Goal: Information Seeking & Learning: Learn about a topic

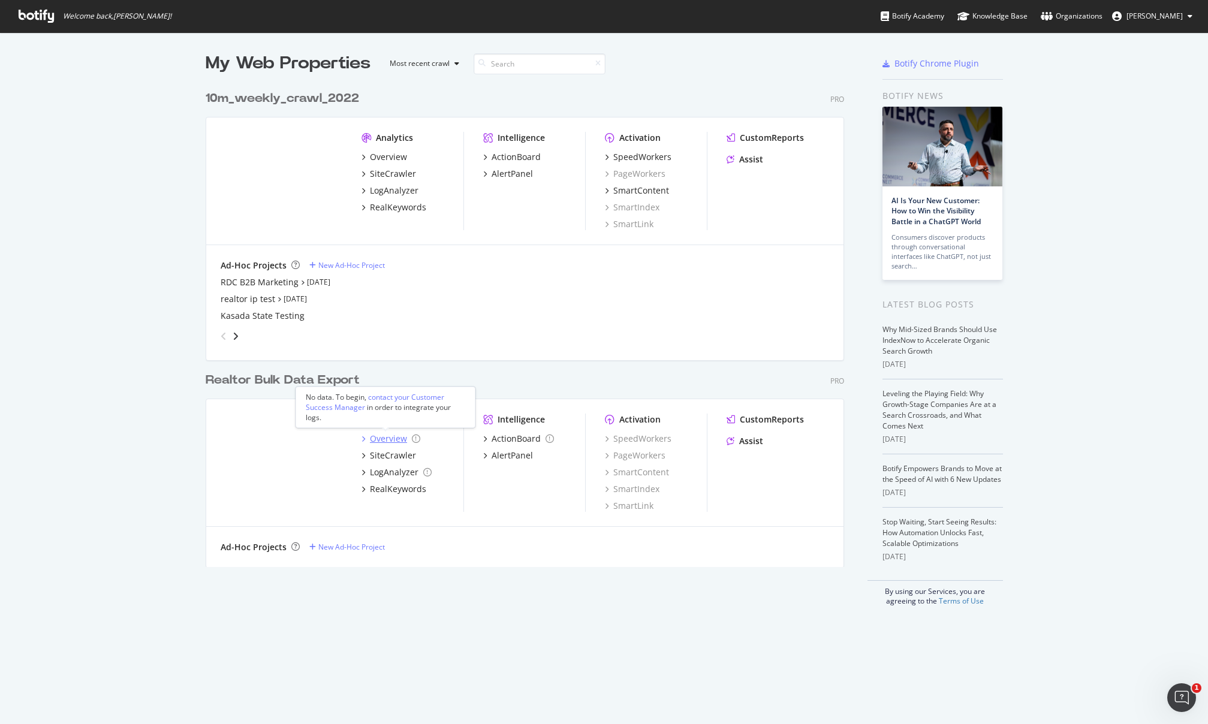
click at [383, 438] on div "Overview" at bounding box center [388, 439] width 37 height 12
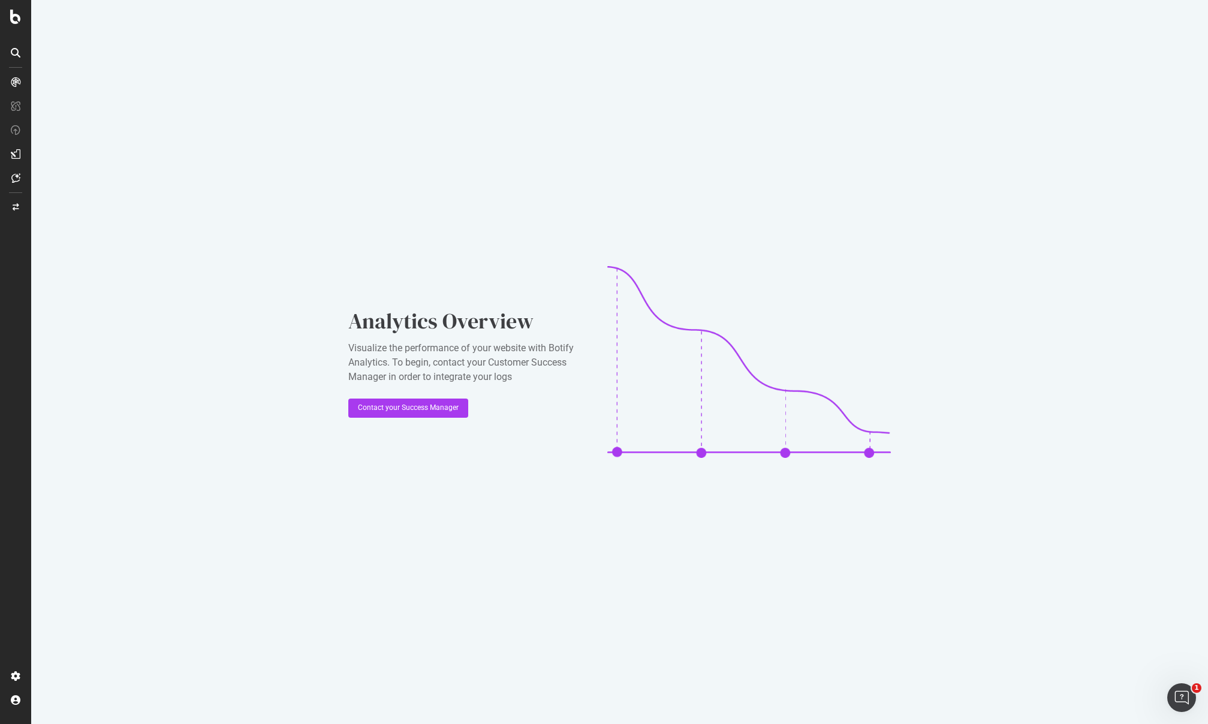
click at [1162, 52] on div "Analytics Overview Visualize the performance of your website with Botify Analyt…" at bounding box center [619, 362] width 1177 height 724
click at [15, 155] on icon at bounding box center [16, 154] width 10 height 10
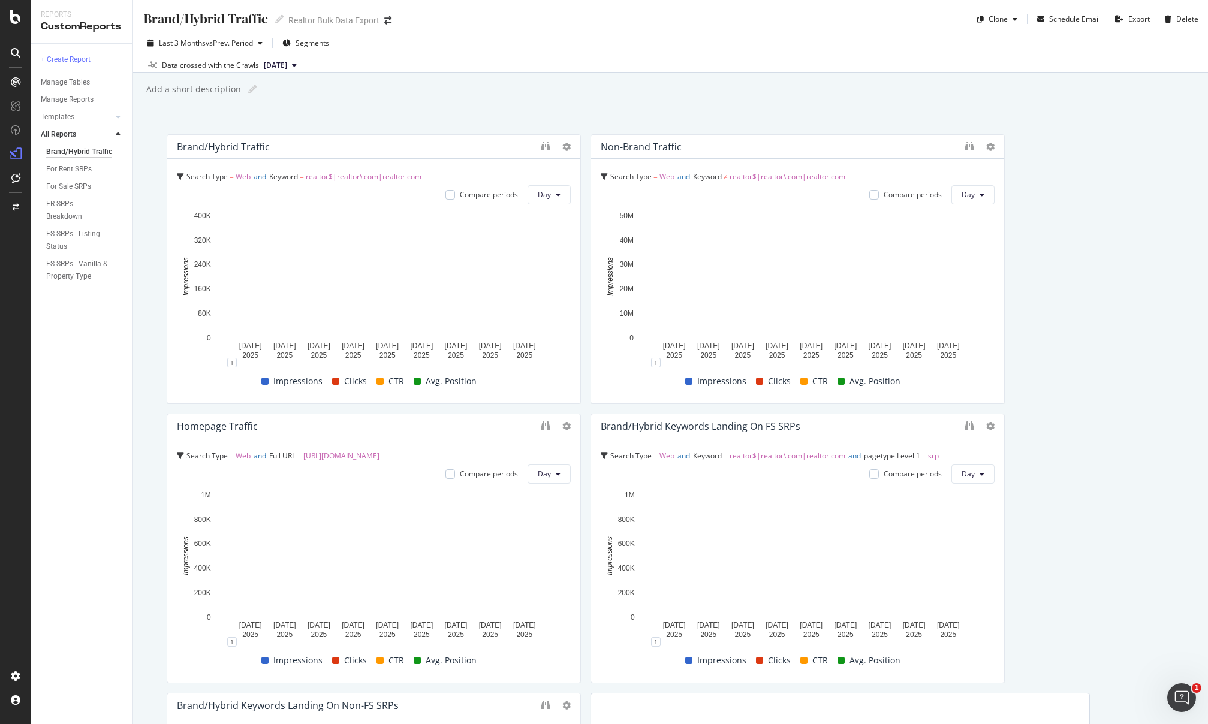
scroll to position [2, 0]
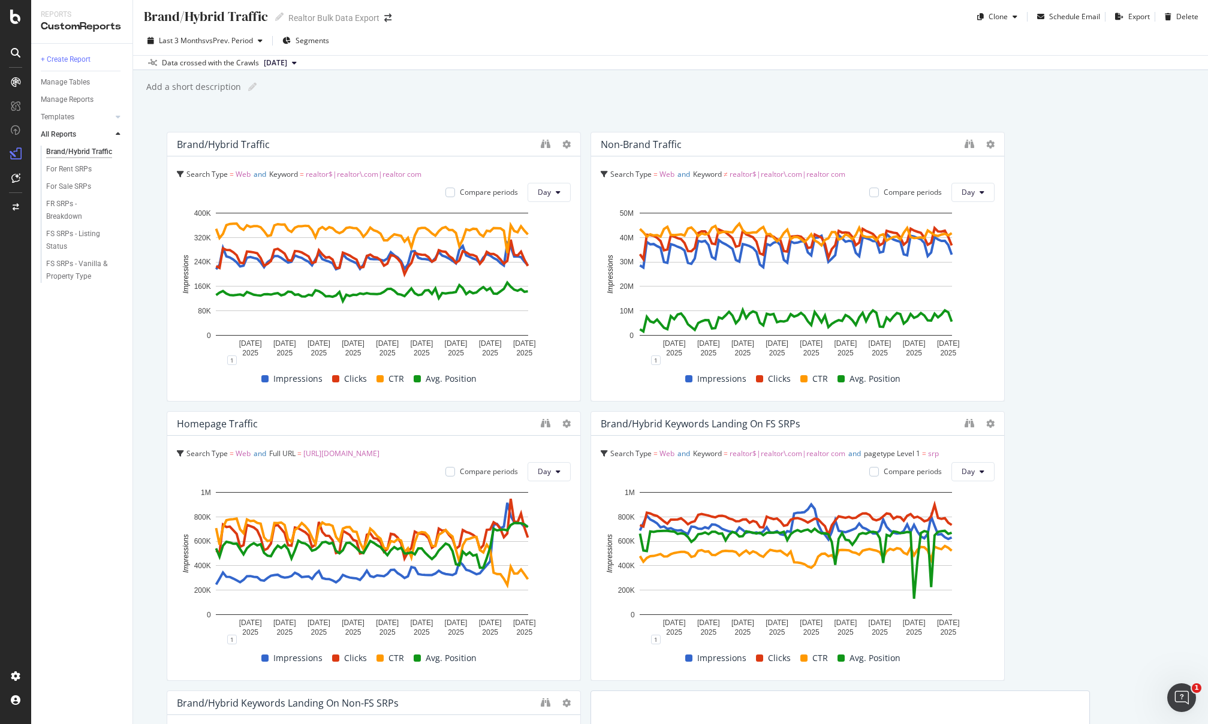
click at [1073, 443] on div "Brand/Hybrid traffic Search Type = Web and Keyword = realtor$|realtor\.com|real…" at bounding box center [671, 546] width 1008 height 829
click at [1054, 433] on div "Brand/Hybrid traffic Search Type = Web and Keyword = realtor$|realtor\.com|real…" at bounding box center [671, 546] width 1008 height 829
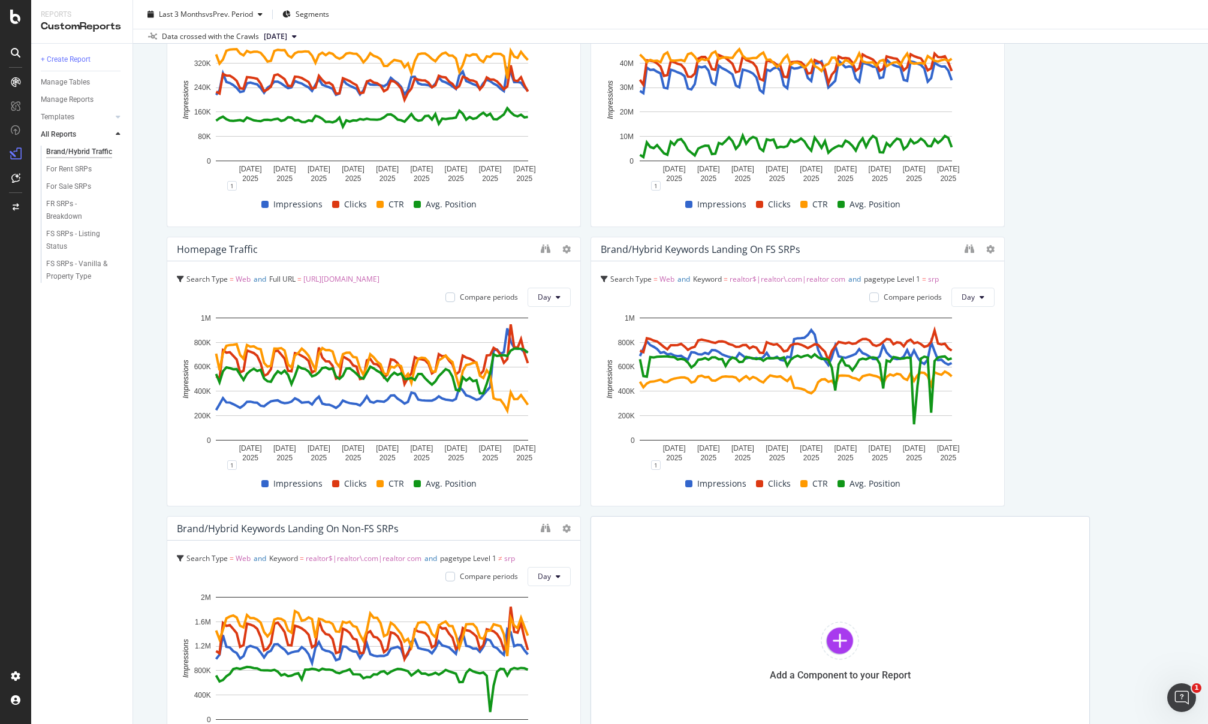
scroll to position [199, 0]
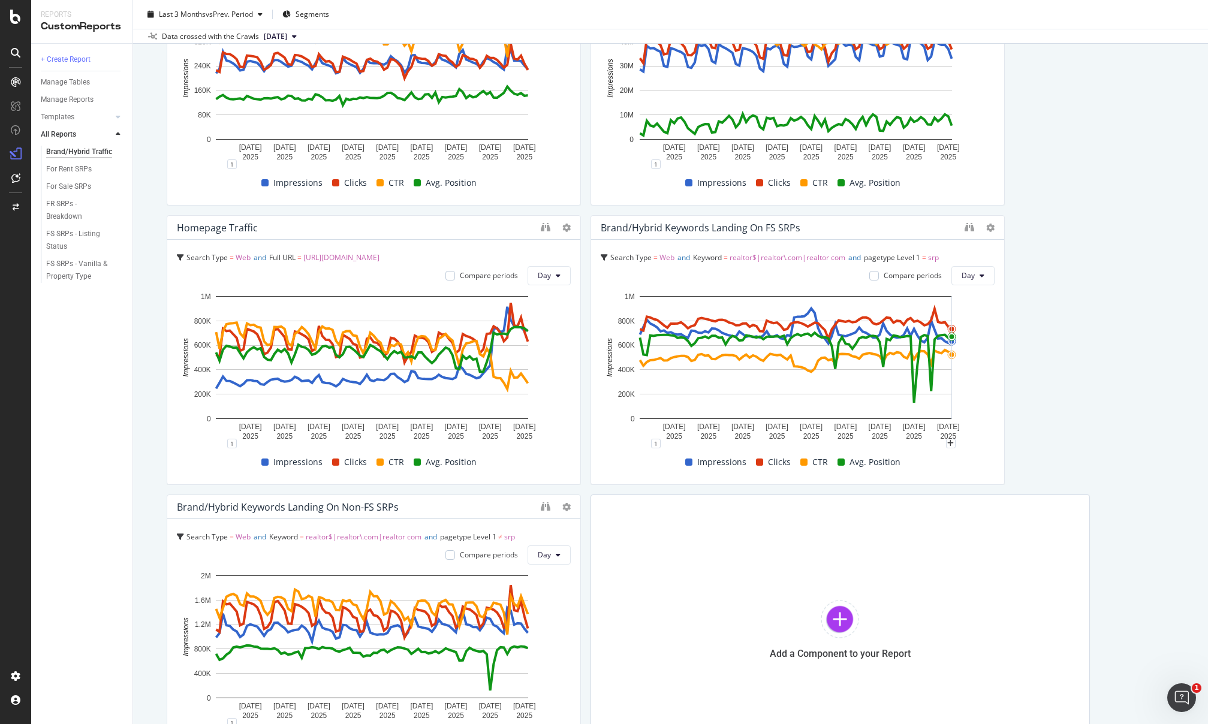
click at [1073, 396] on div "Brand/Hybrid traffic Search Type = Web and Keyword = realtor$|realtor\.com|real…" at bounding box center [671, 350] width 1008 height 829
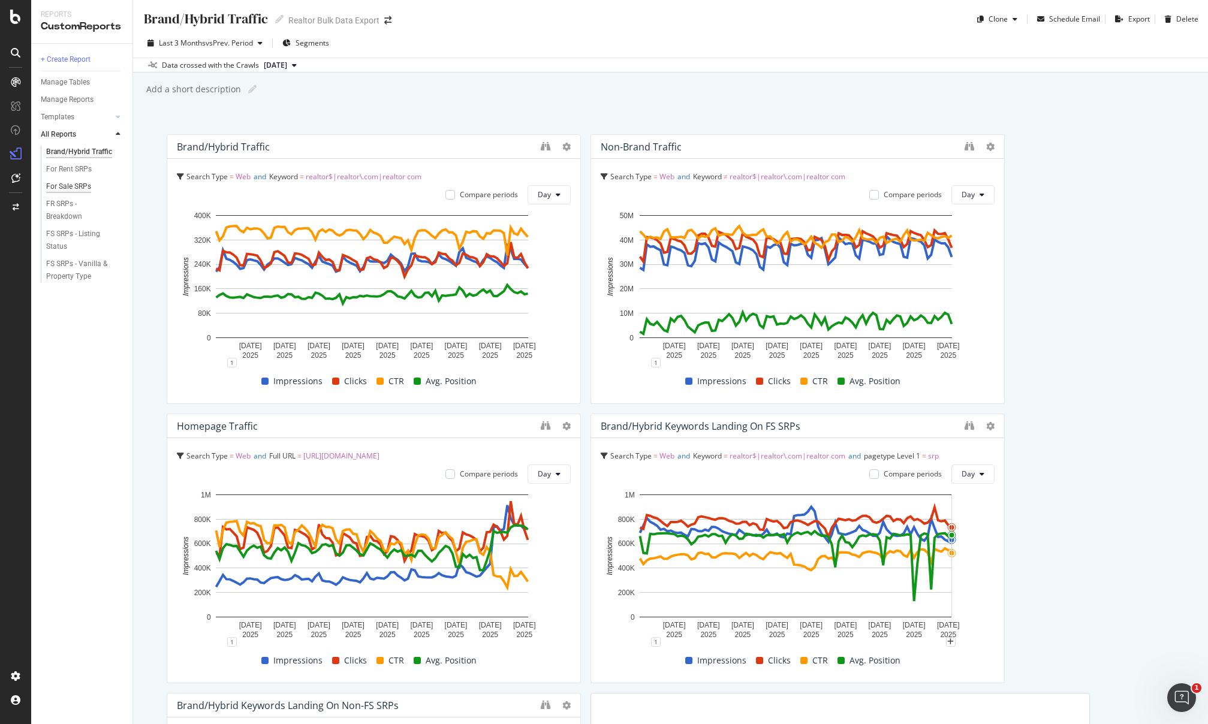
click at [79, 187] on div "For Sale SRPs" at bounding box center [68, 187] width 45 height 13
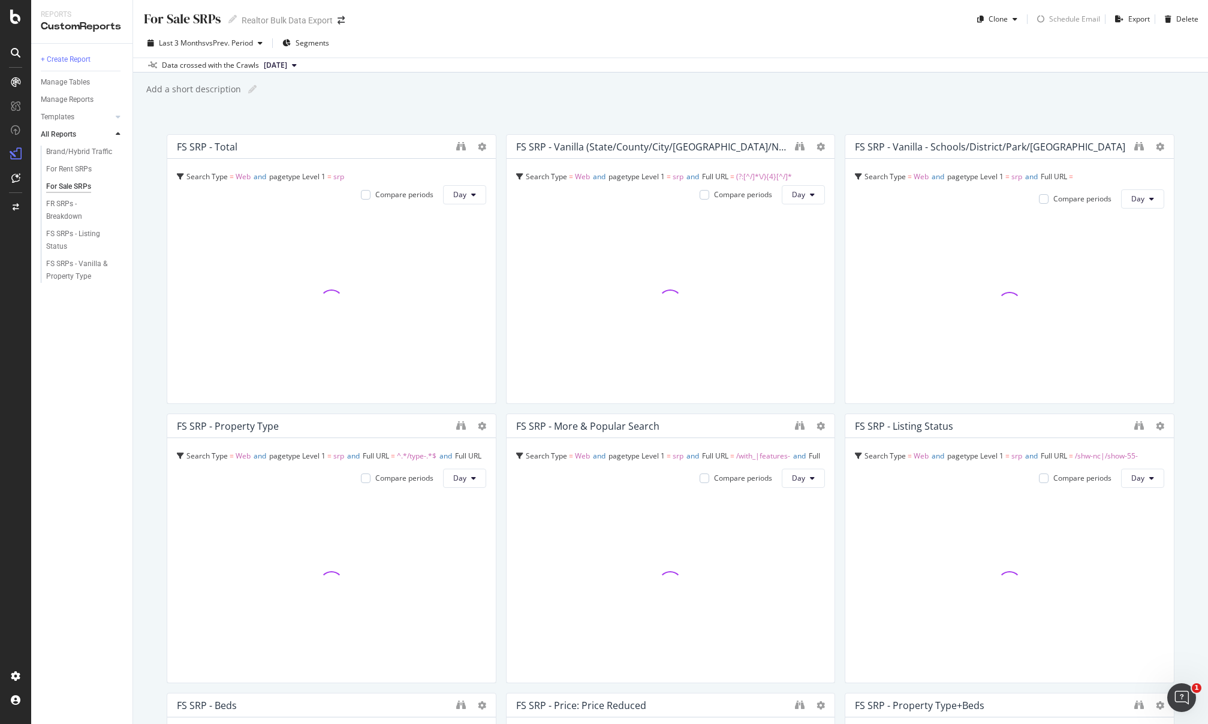
click at [864, 40] on div "Last 3 Months vs Prev. Period Segments" at bounding box center [670, 46] width 1075 height 24
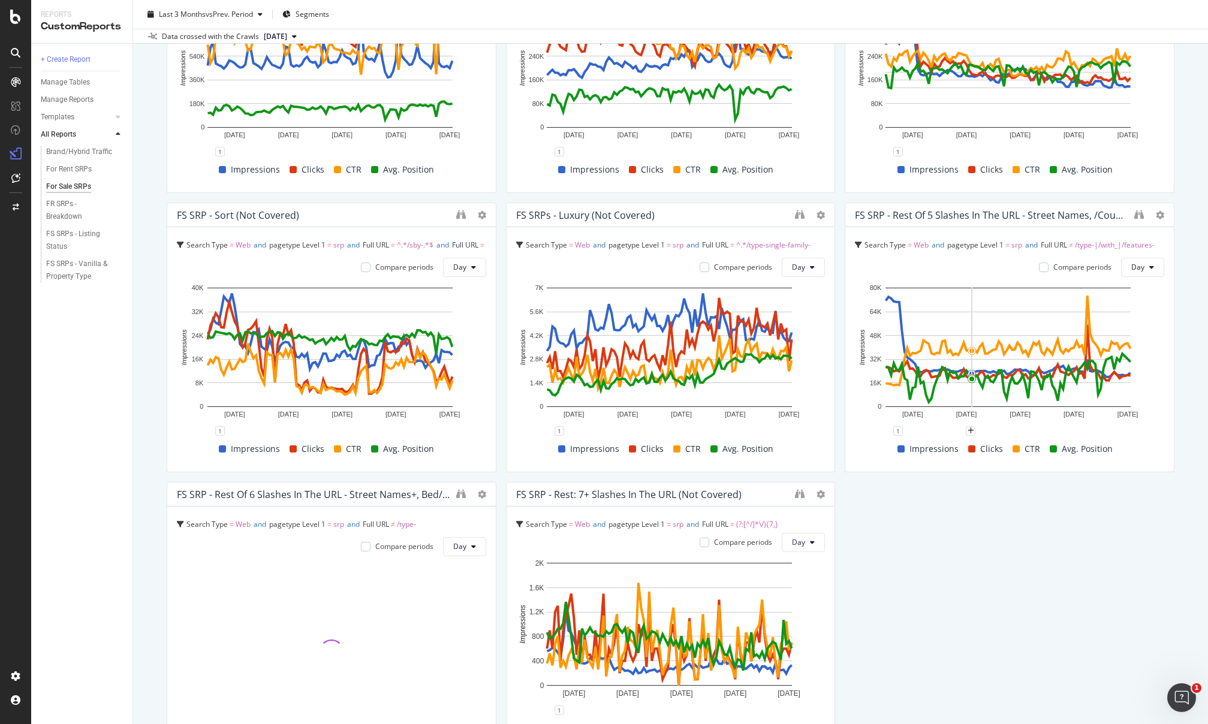
scroll to position [1432, 0]
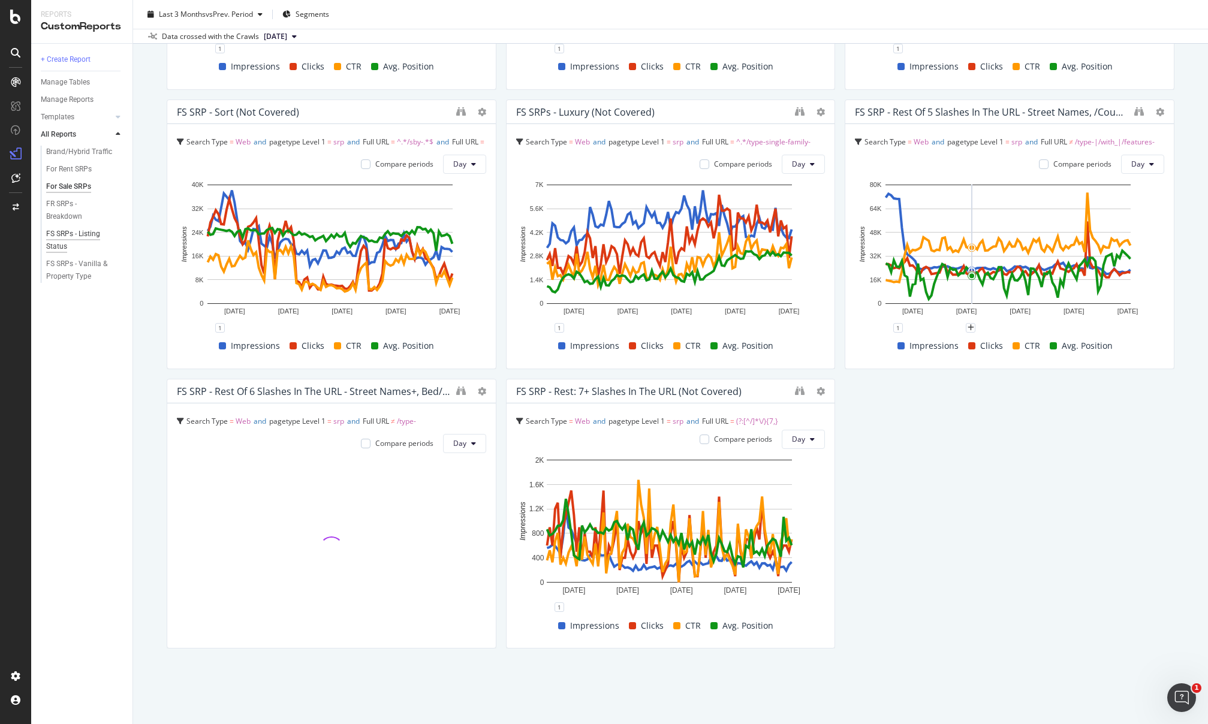
click at [62, 234] on div "FS SRPs - Listing Status" at bounding box center [79, 240] width 67 height 25
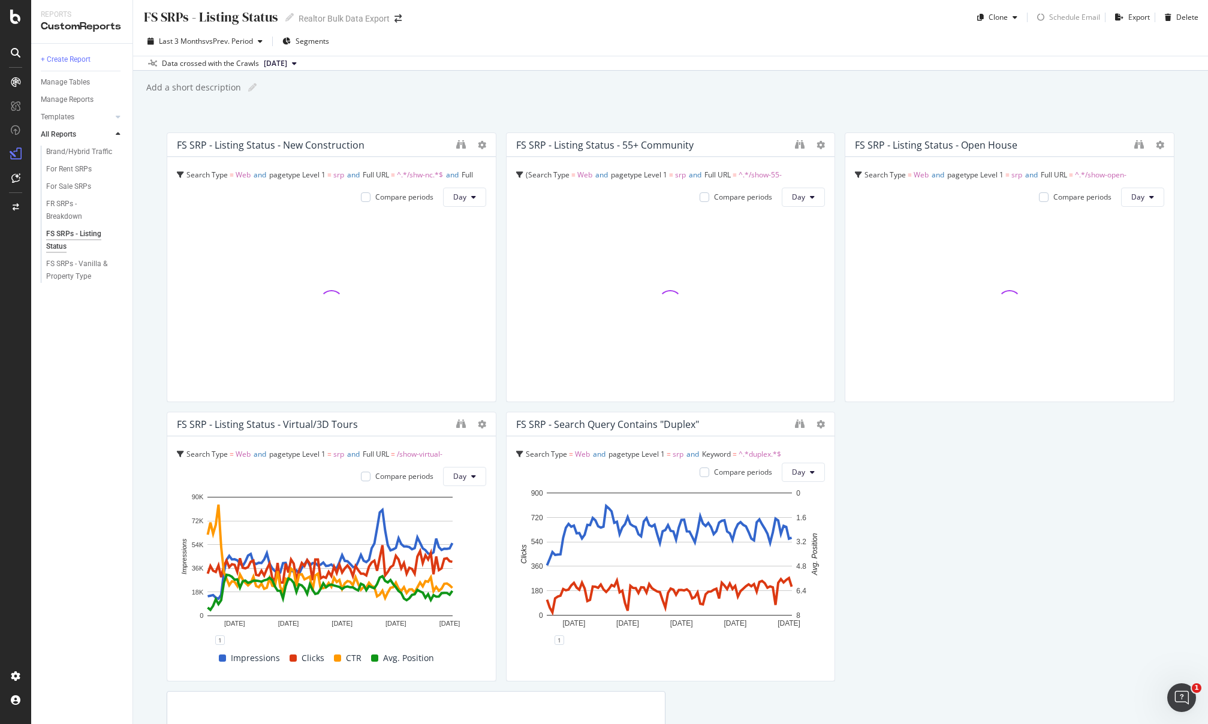
scroll to position [2, 0]
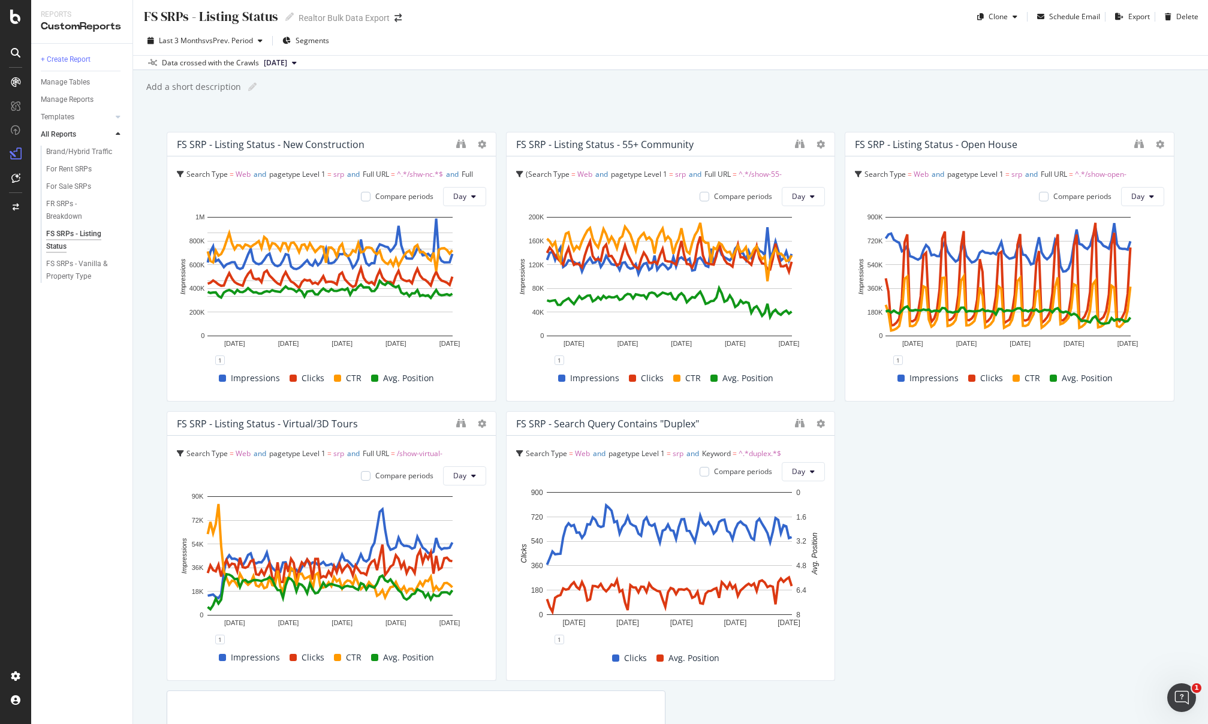
click at [676, 54] on div "Last 3 Months vs Prev. Period Segments" at bounding box center [670, 43] width 1075 height 24
click at [80, 266] on div "FS SRPs - Vanilla & Property Type" at bounding box center [81, 270] width 70 height 25
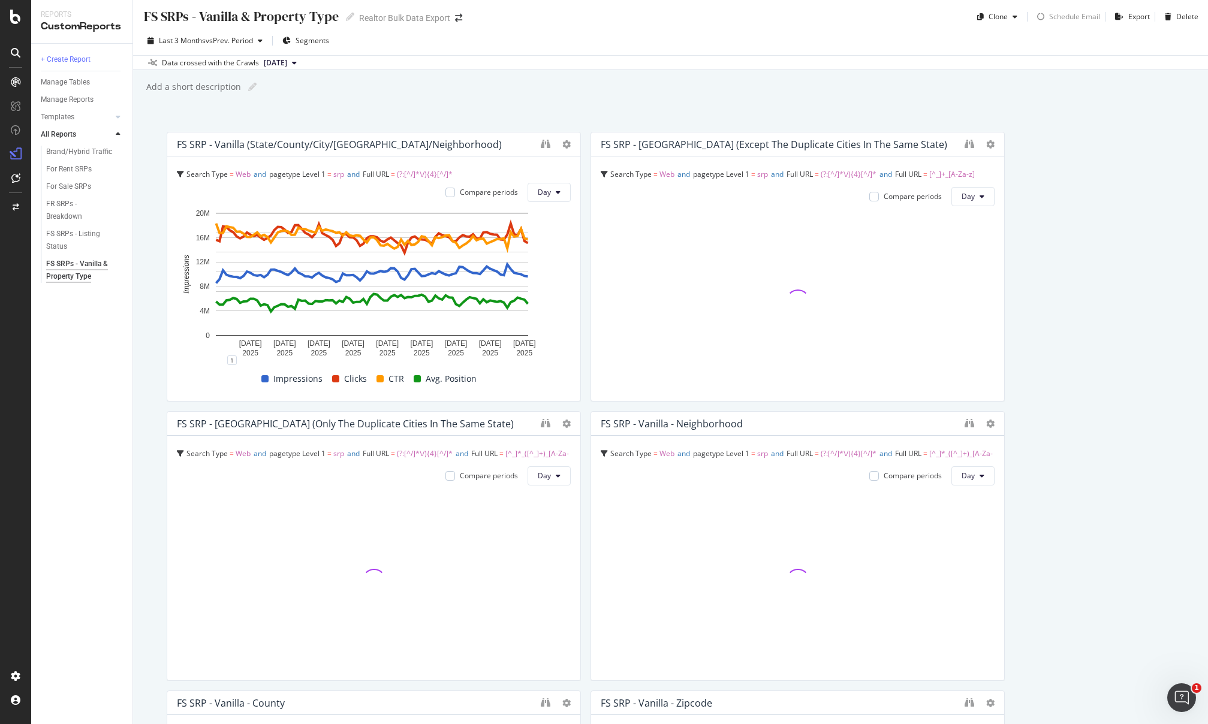
scroll to position [5, 0]
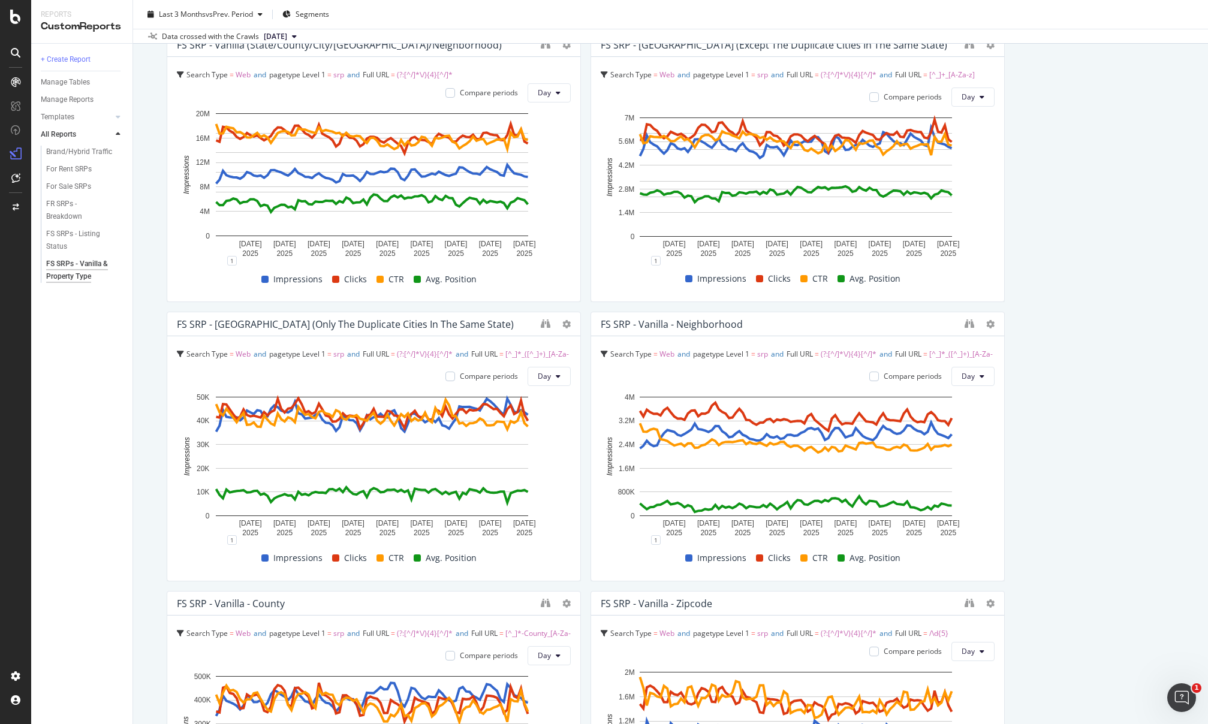
scroll to position [121, 0]
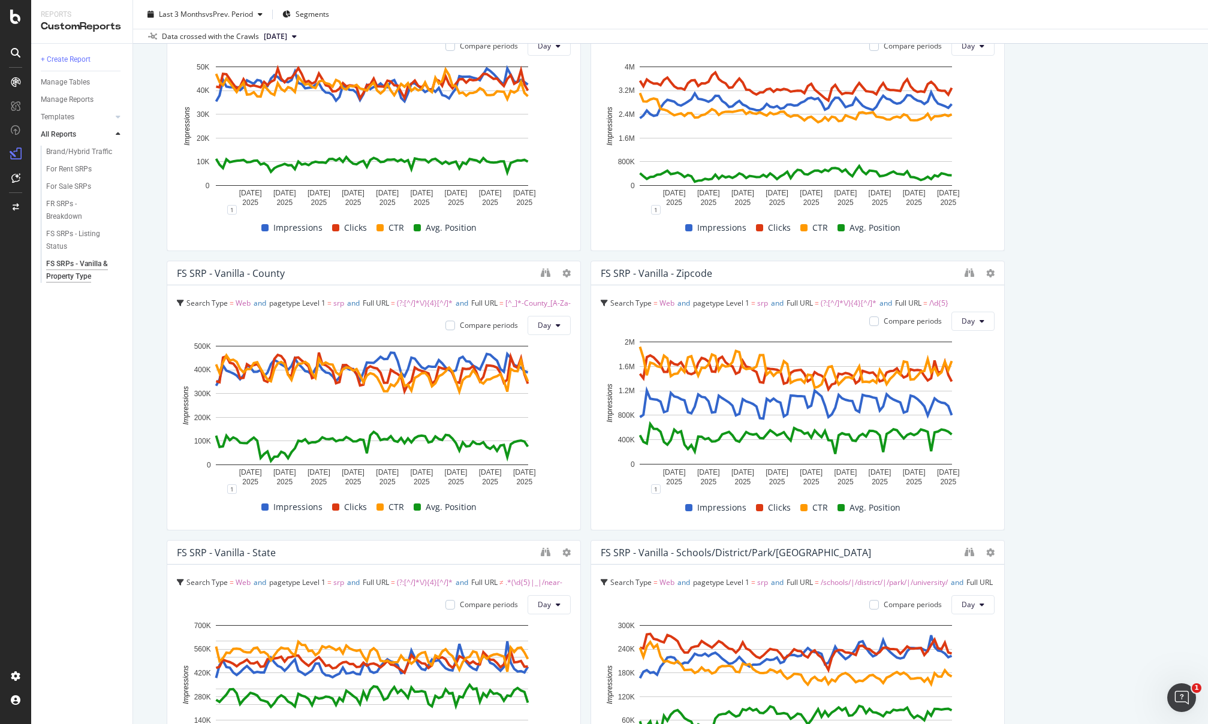
scroll to position [629, 0]
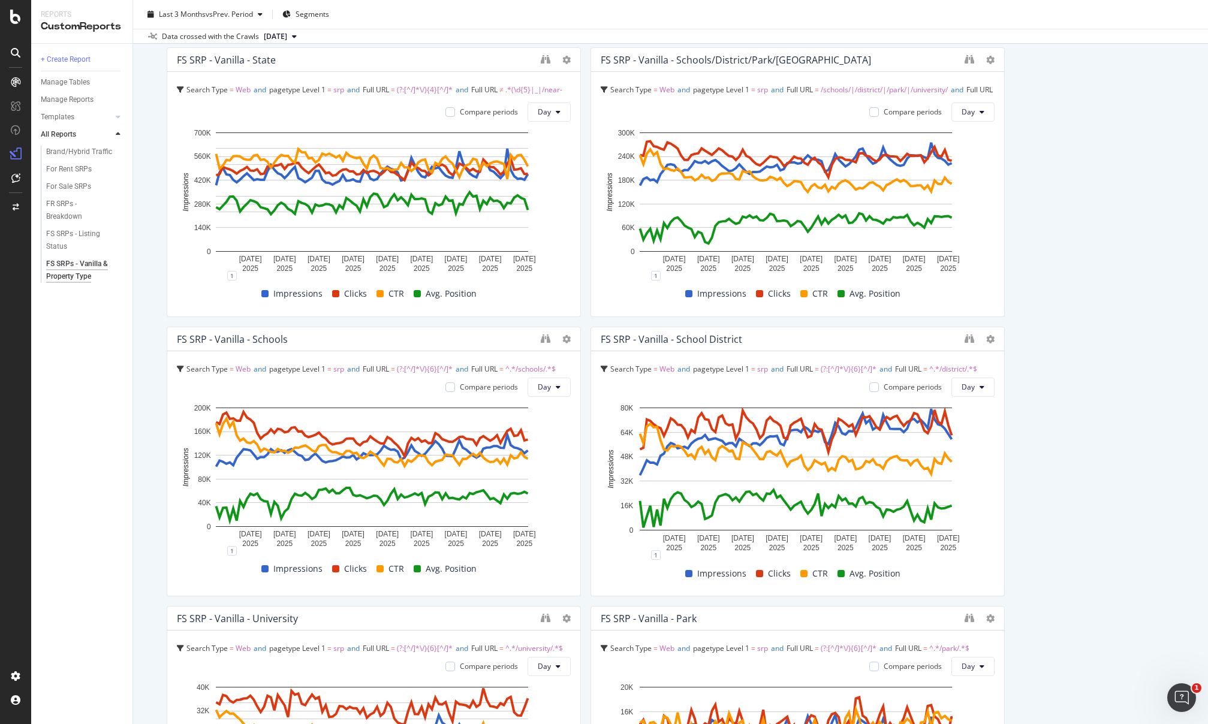
click at [1023, 196] on div "FS SRP - Vanilla (State/County/City/Zipcode/Neighborhood) Search Type = Web and…" at bounding box center [671, 601] width 1008 height 2785
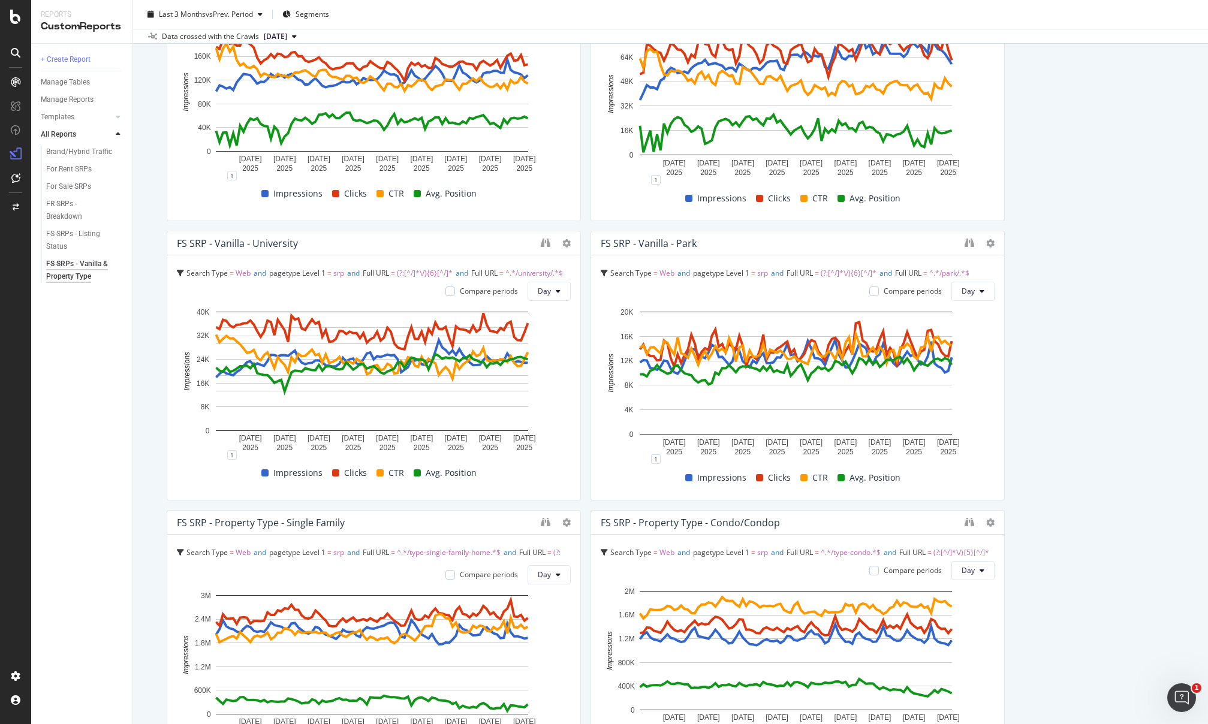
scroll to position [1449, 0]
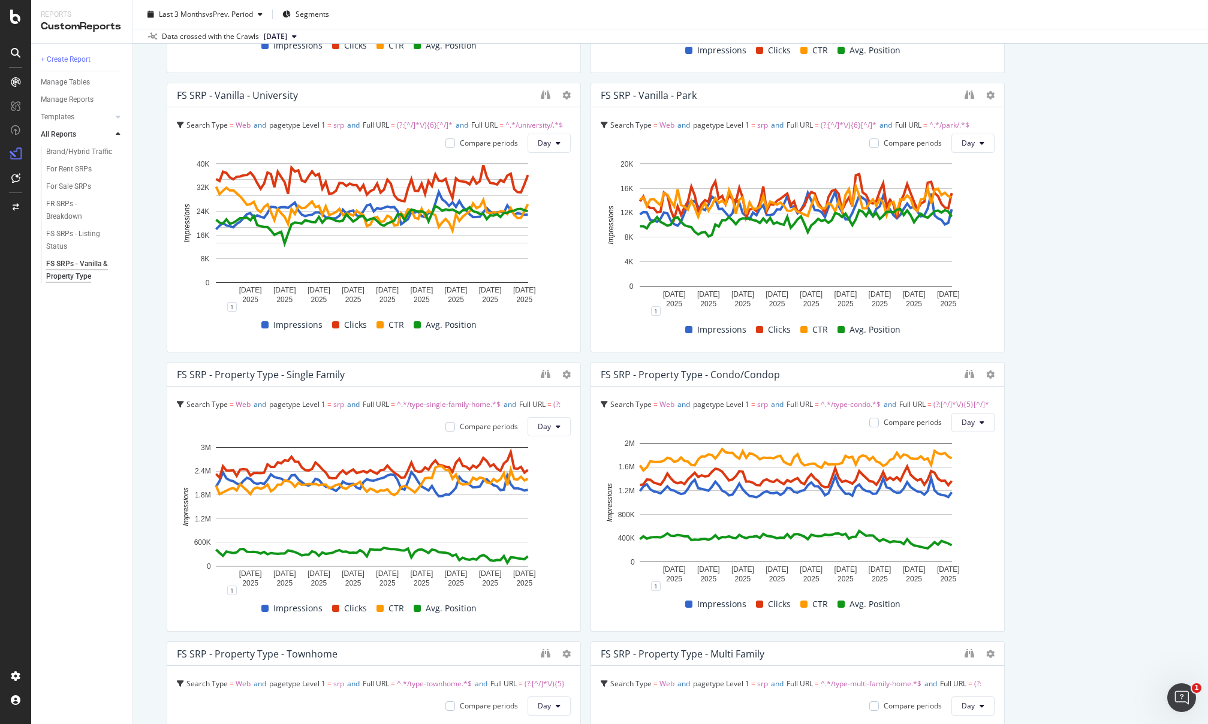
click at [1067, 234] on div "FS SRP - Vanilla (State/County/City/Zipcode/Neighborhood) Search Type = Web and…" at bounding box center [671, 77] width 1008 height 2785
click at [1069, 233] on div "FS SRP - Vanilla (State/County/City/Zipcode/Neighborhood) Search Type = Web and…" at bounding box center [671, 77] width 1008 height 2785
click at [1052, 192] on div "FS SRP - Vanilla (State/County/City/Zipcode/Neighborhood) Search Type = Web and…" at bounding box center [671, 77] width 1008 height 2785
click at [1061, 198] on div "FS SRP - Vanilla (State/County/City/Zipcode/Neighborhood) Search Type = Web and…" at bounding box center [671, 77] width 1008 height 2785
click at [1061, 194] on div "FS SRP - Vanilla (State/County/City/Zipcode/Neighborhood) Search Type = Web and…" at bounding box center [671, 77] width 1008 height 2785
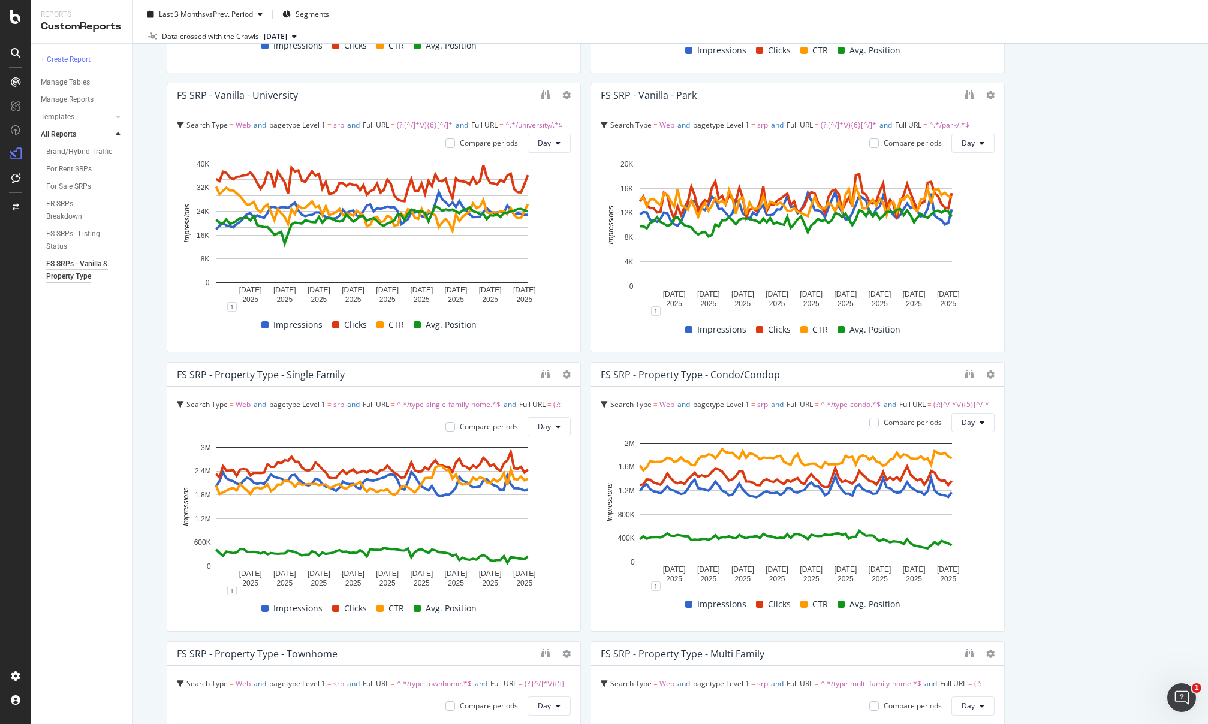
click at [1059, 206] on div "FS SRP - Vanilla (State/County/City/Zipcode/Neighborhood) Search Type = Web and…" at bounding box center [671, 77] width 1008 height 2785
click at [1062, 202] on div "FS SRP - Vanilla (State/County/City/Zipcode/Neighborhood) Search Type = Web and…" at bounding box center [671, 77] width 1008 height 2785
click at [1066, 204] on div "FS SRP - Vanilla (State/County/City/Zipcode/Neighborhood) Search Type = Web and…" at bounding box center [671, 77] width 1008 height 2785
click at [1067, 200] on div "FS SRP - Vanilla (State/County/City/Zipcode/Neighborhood) Search Type = Web and…" at bounding box center [671, 77] width 1008 height 2785
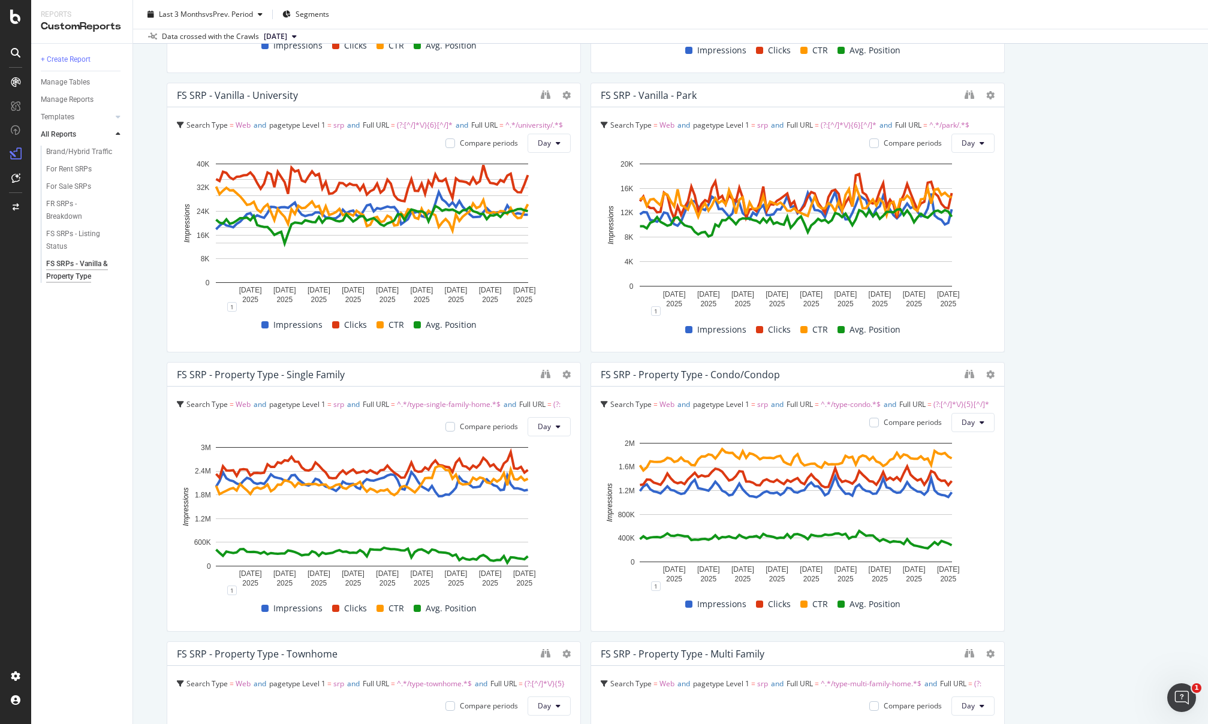
click at [1067, 202] on div "FS SRP - Vanilla (State/County/City/Zipcode/Neighborhood) Search Type = Web and…" at bounding box center [671, 77] width 1008 height 2785
click at [1049, 190] on div "FS SRP - Vanilla (State/County/City/Zipcode/Neighborhood) Search Type = Web and…" at bounding box center [671, 77] width 1008 height 2785
click at [1054, 196] on div "FS SRP - Vanilla (State/County/City/Zipcode/Neighborhood) Search Type = Web and…" at bounding box center [671, 77] width 1008 height 2785
click at [1103, 216] on div "FS SRP - Vanilla (State/County/City/Zipcode/Neighborhood) Search Type = Web and…" at bounding box center [671, 77] width 1008 height 2785
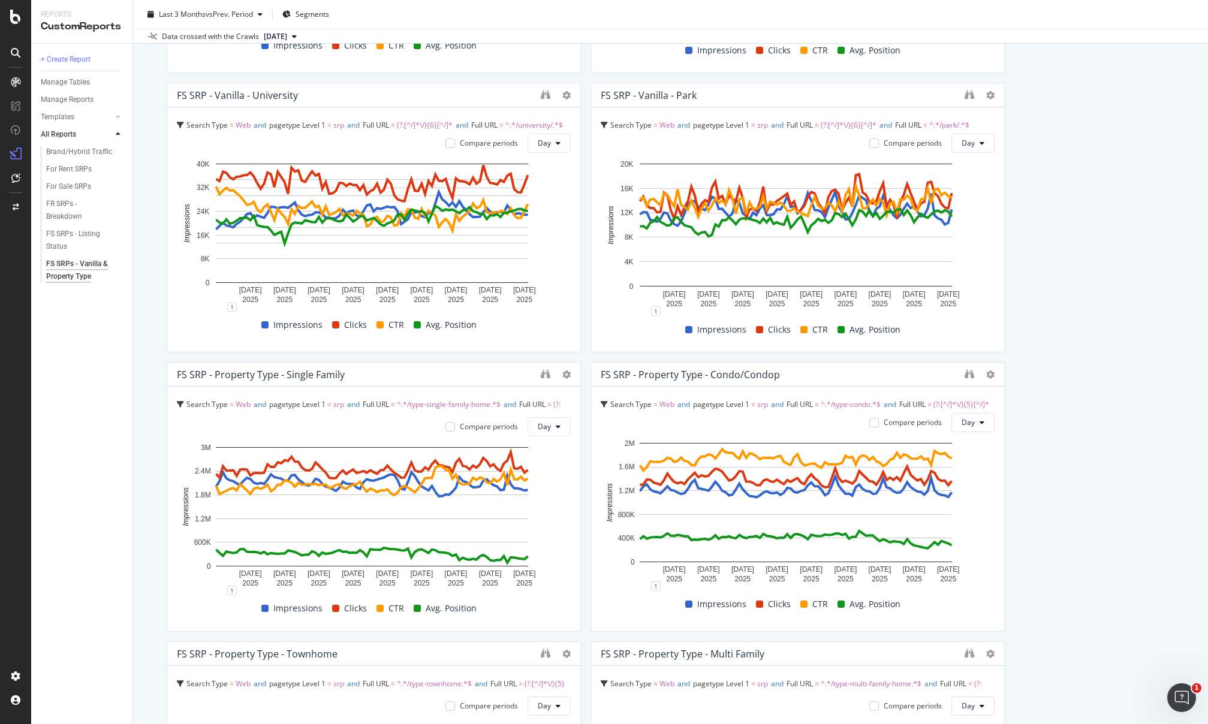
click at [1102, 203] on div "FS SRP - Vanilla (State/County/City/Zipcode/Neighborhood) Search Type = Web and…" at bounding box center [671, 77] width 1008 height 2785
click at [1102, 210] on div "FS SRP - Vanilla (State/County/City/Zipcode/Neighborhood) Search Type = Web and…" at bounding box center [671, 77] width 1008 height 2785
click at [1066, 221] on div "FS SRP - Vanilla (State/County/City/Zipcode/Neighborhood) Search Type = Web and…" at bounding box center [671, 77] width 1008 height 2785
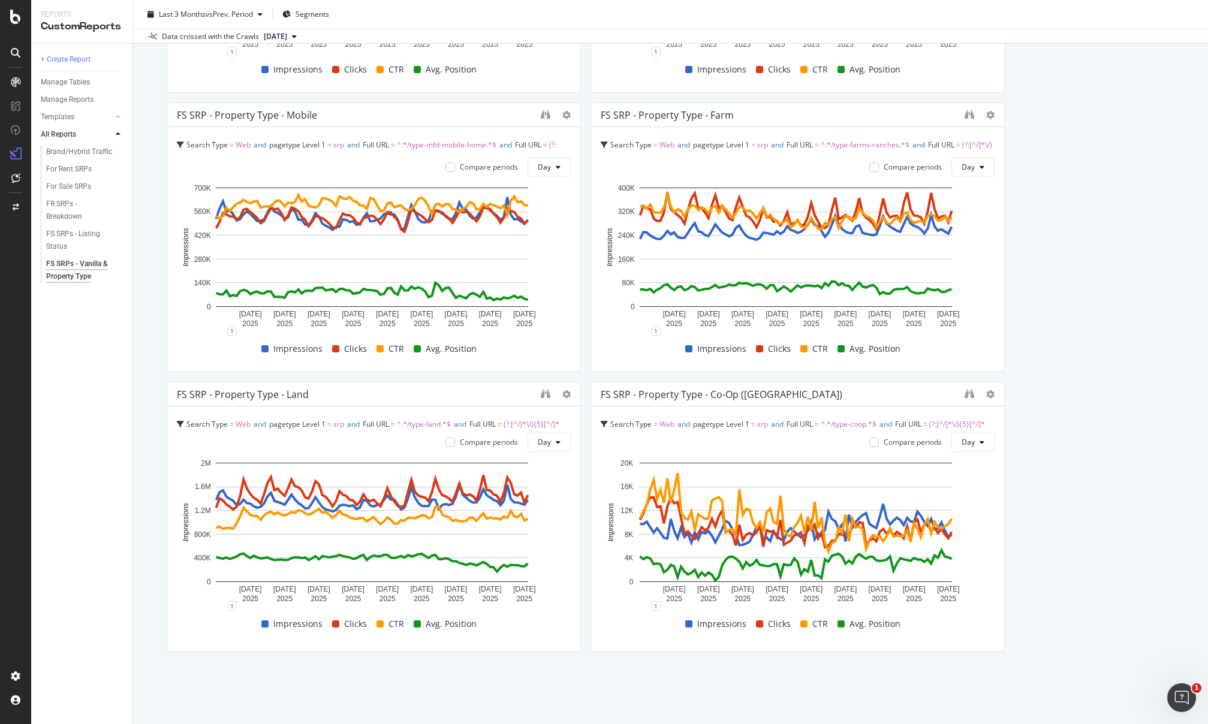
scroll to position [2270, 0]
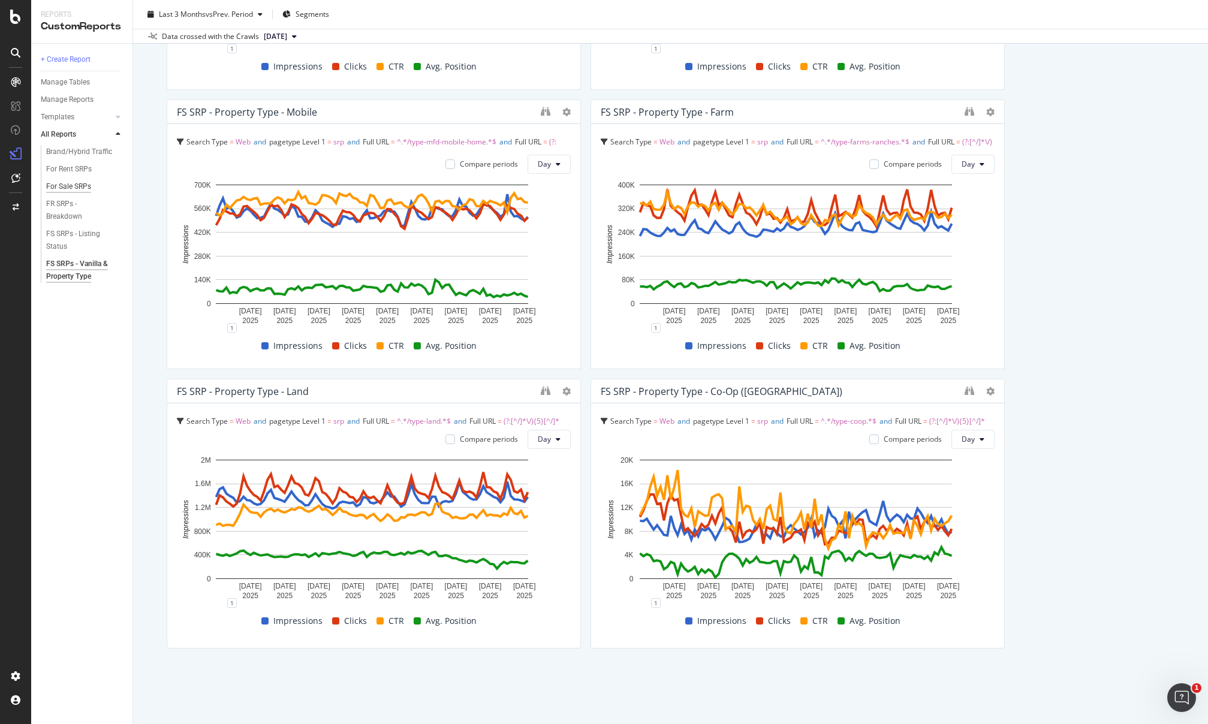
click at [64, 185] on div "For Sale SRPs" at bounding box center [68, 187] width 45 height 13
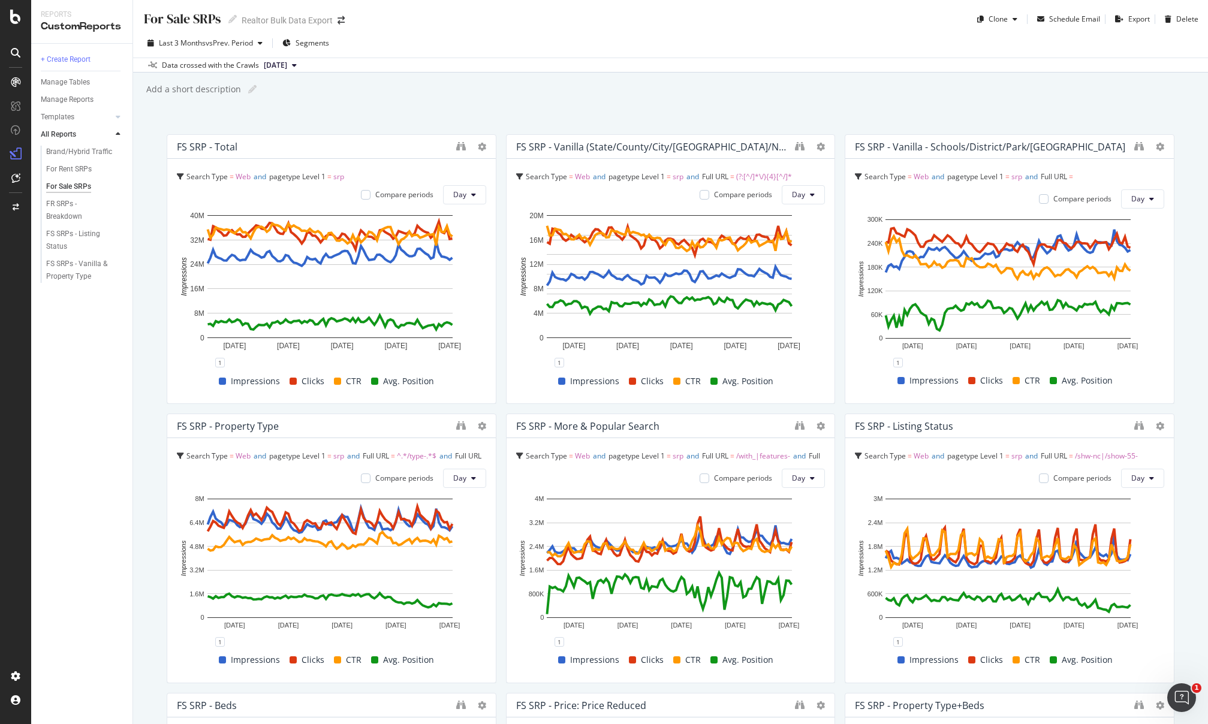
click at [706, 95] on div "Add a short description Add a short description" at bounding box center [676, 89] width 1063 height 18
click at [54, 168] on div "For Rent SRPs" at bounding box center [69, 169] width 46 height 13
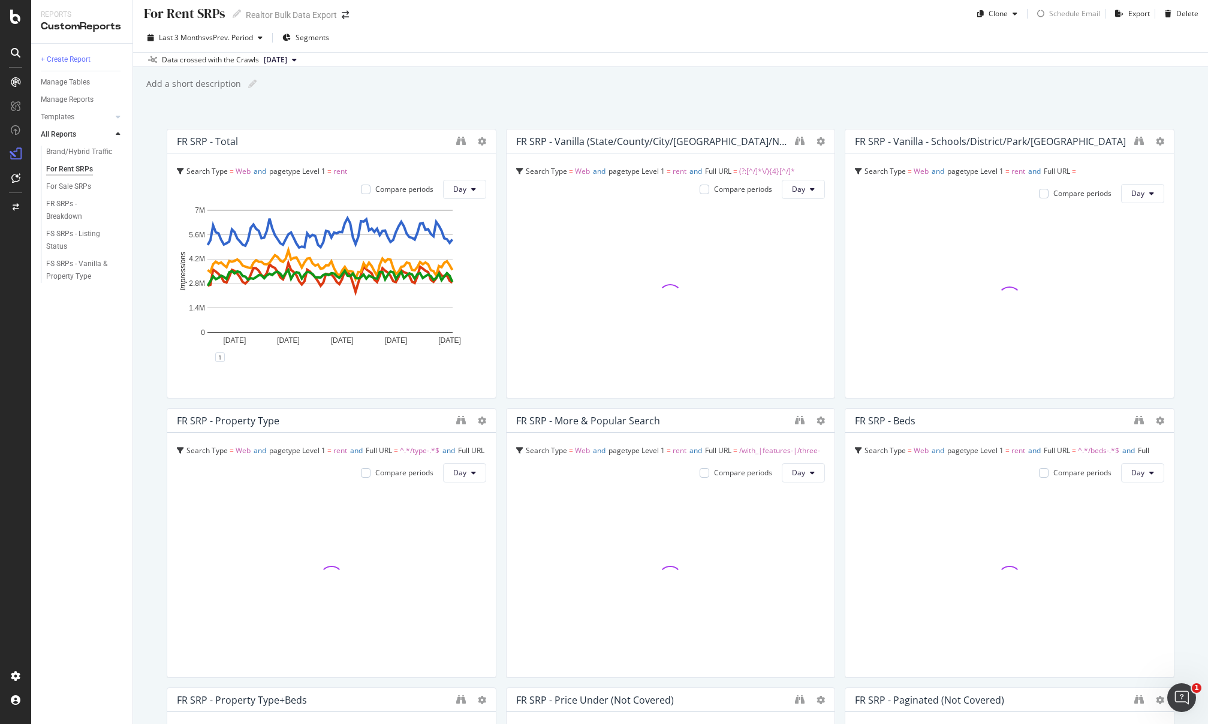
scroll to position [8, 0]
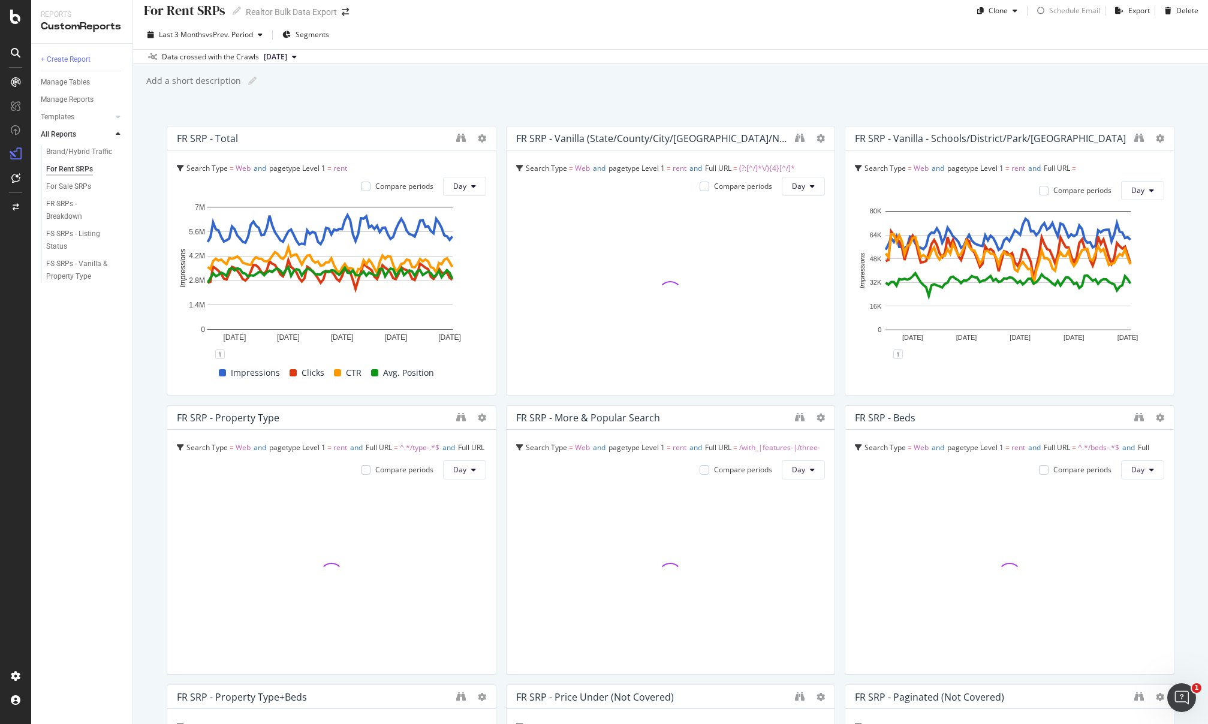
click at [685, 101] on div "For Rent SRPs For Rent SRPs Realtor Bulk Data Export Clone Schedule Email Expor…" at bounding box center [670, 362] width 1075 height 724
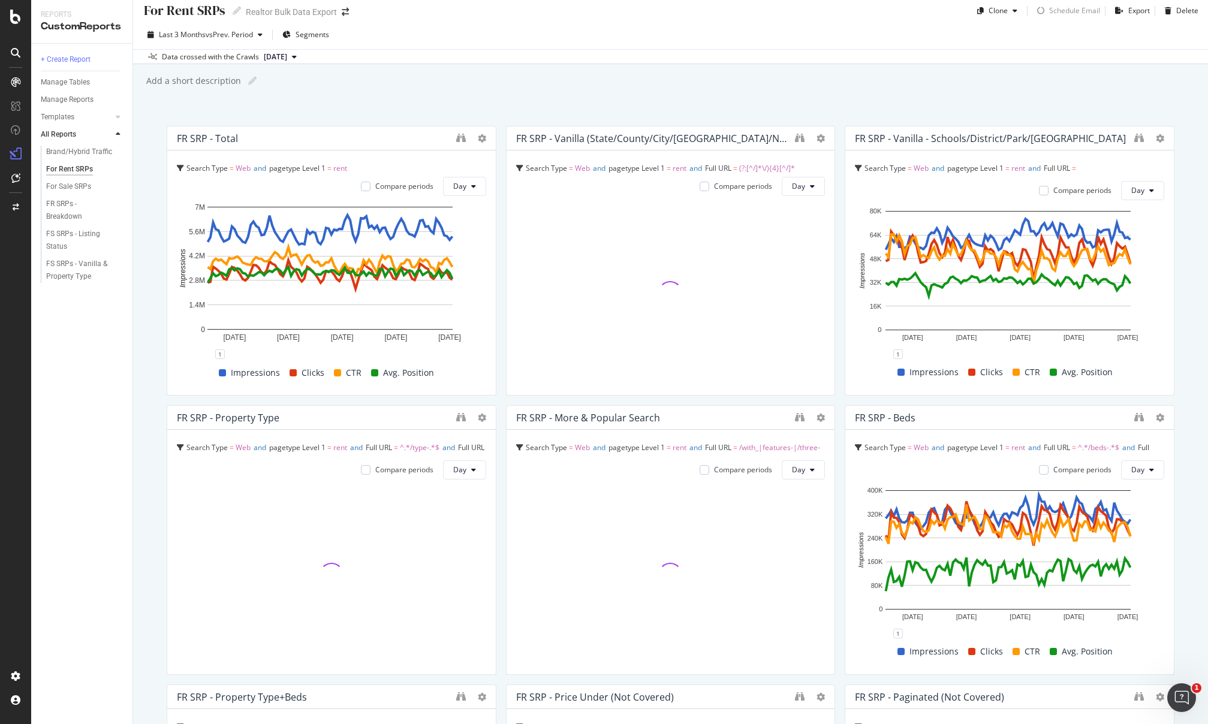
click at [681, 104] on div "For Rent SRPs For Rent SRPs Realtor Bulk Data Export Clone Schedule Email Expor…" at bounding box center [670, 362] width 1075 height 724
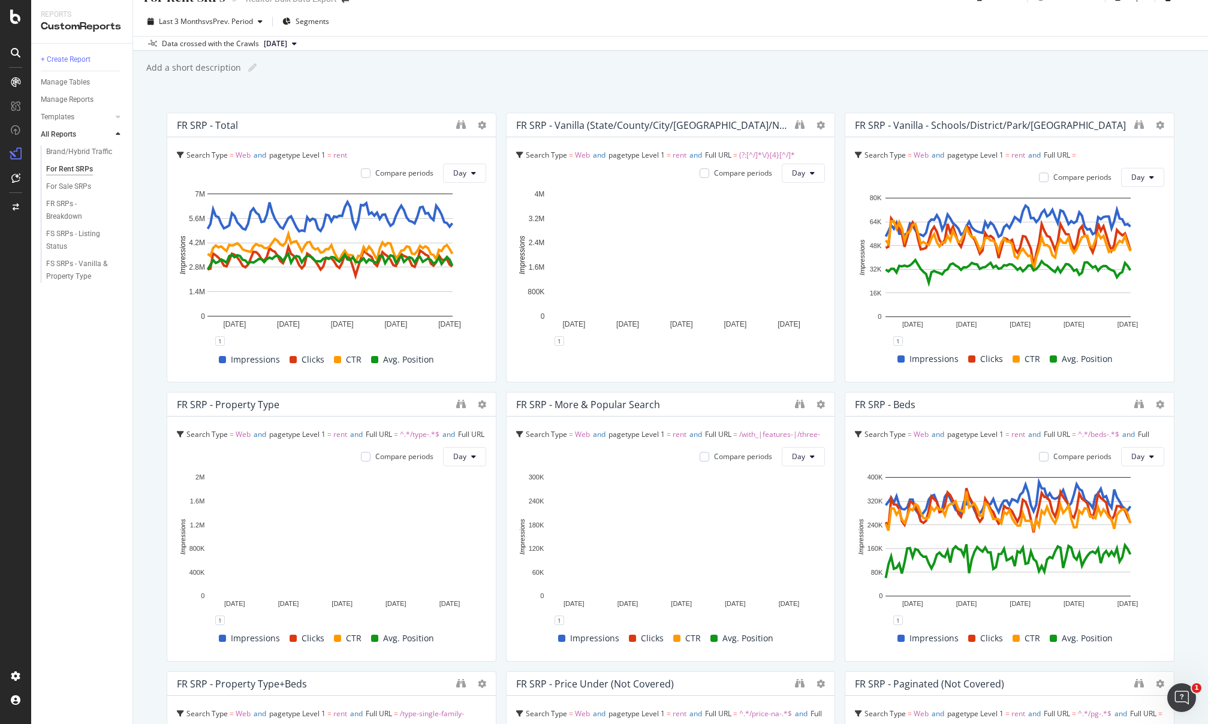
scroll to position [40, 0]
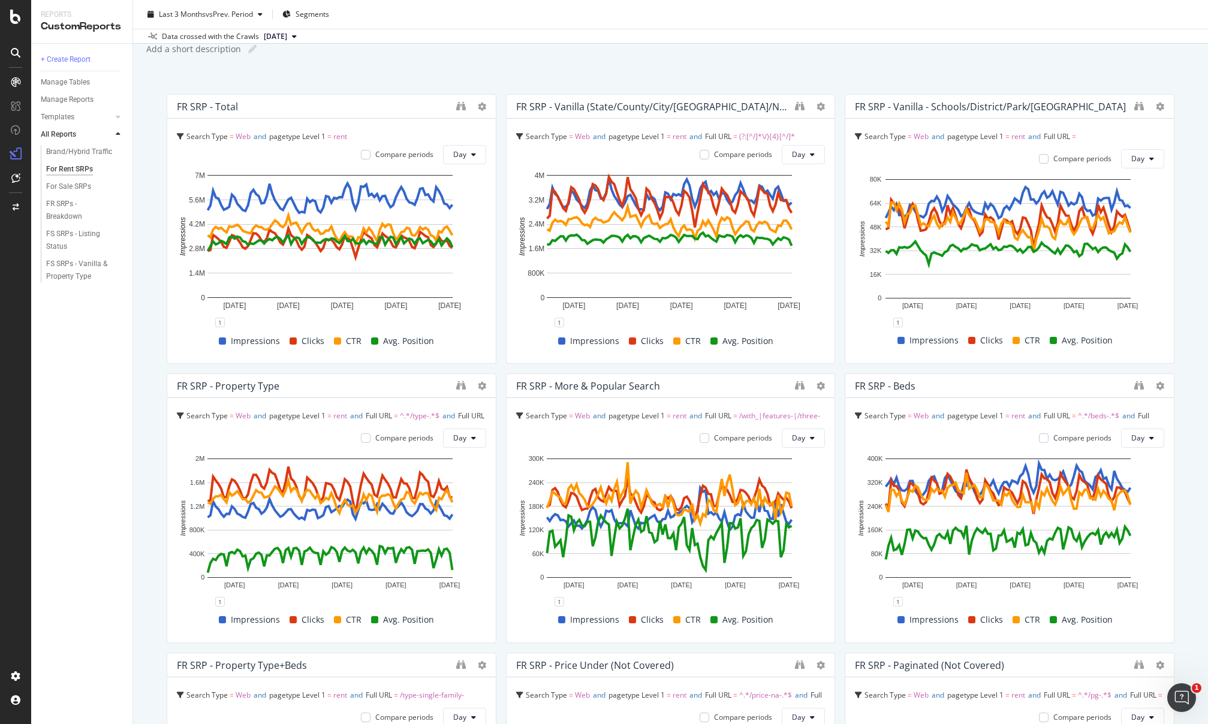
click at [600, 36] on div "Data crossed with the Crawls [DATE]" at bounding box center [670, 36] width 1075 height 14
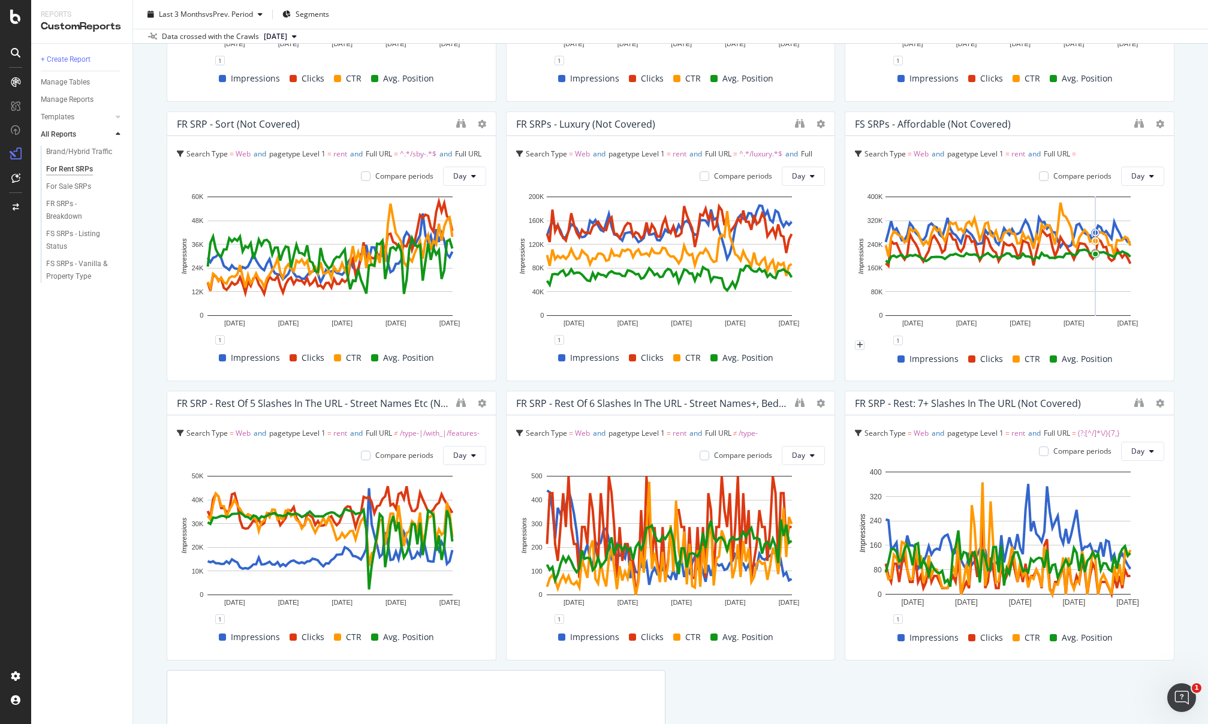
scroll to position [1123, 0]
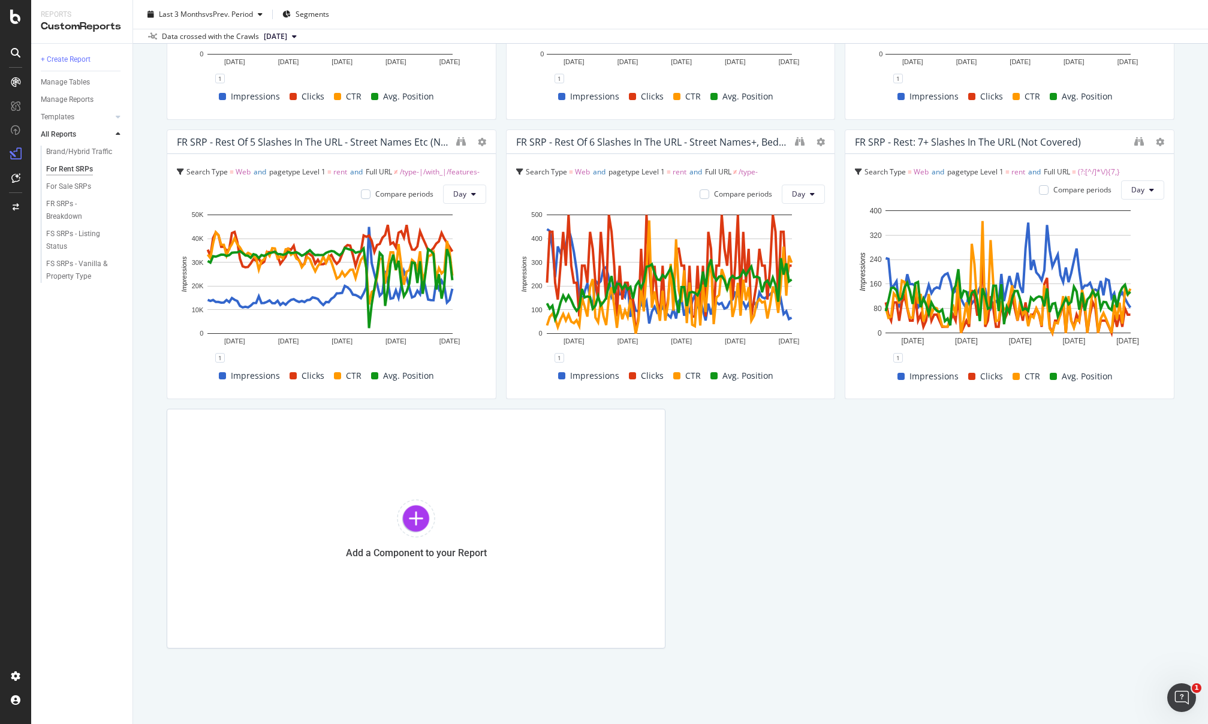
click at [67, 212] on div "FR SRPs - Breakdown" at bounding box center [79, 210] width 67 height 25
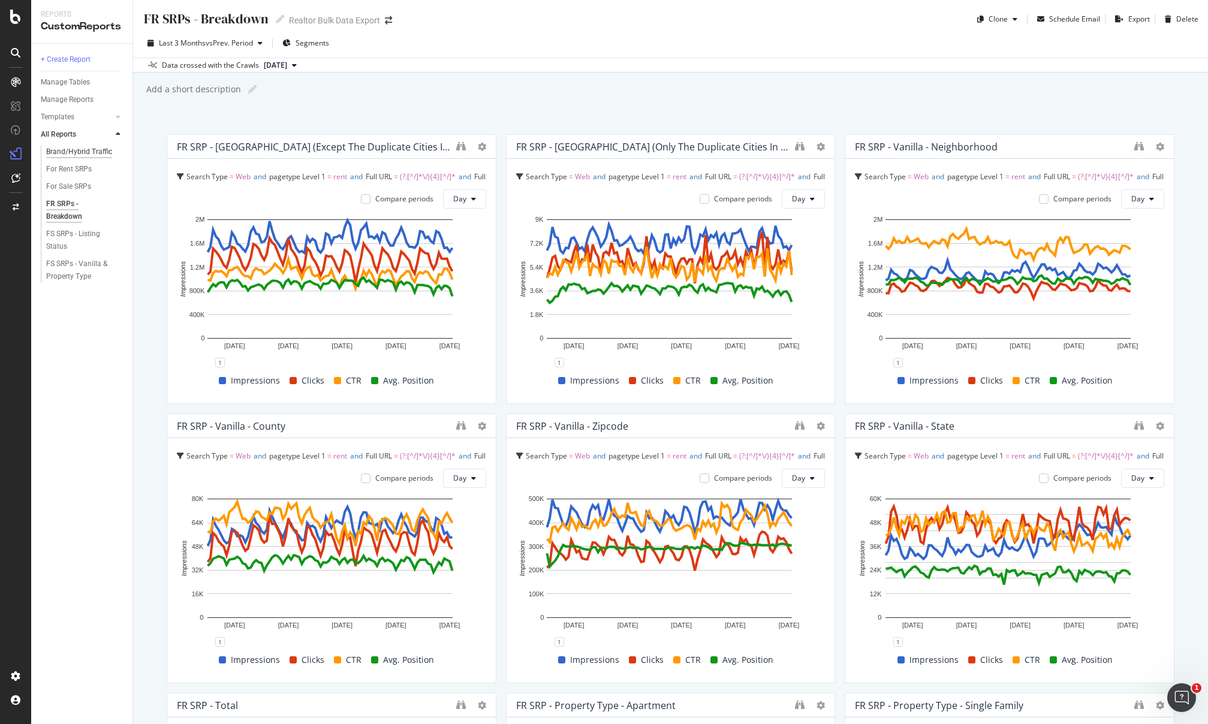
click at [72, 151] on div "Brand/Hybrid Traffic" at bounding box center [79, 152] width 66 height 13
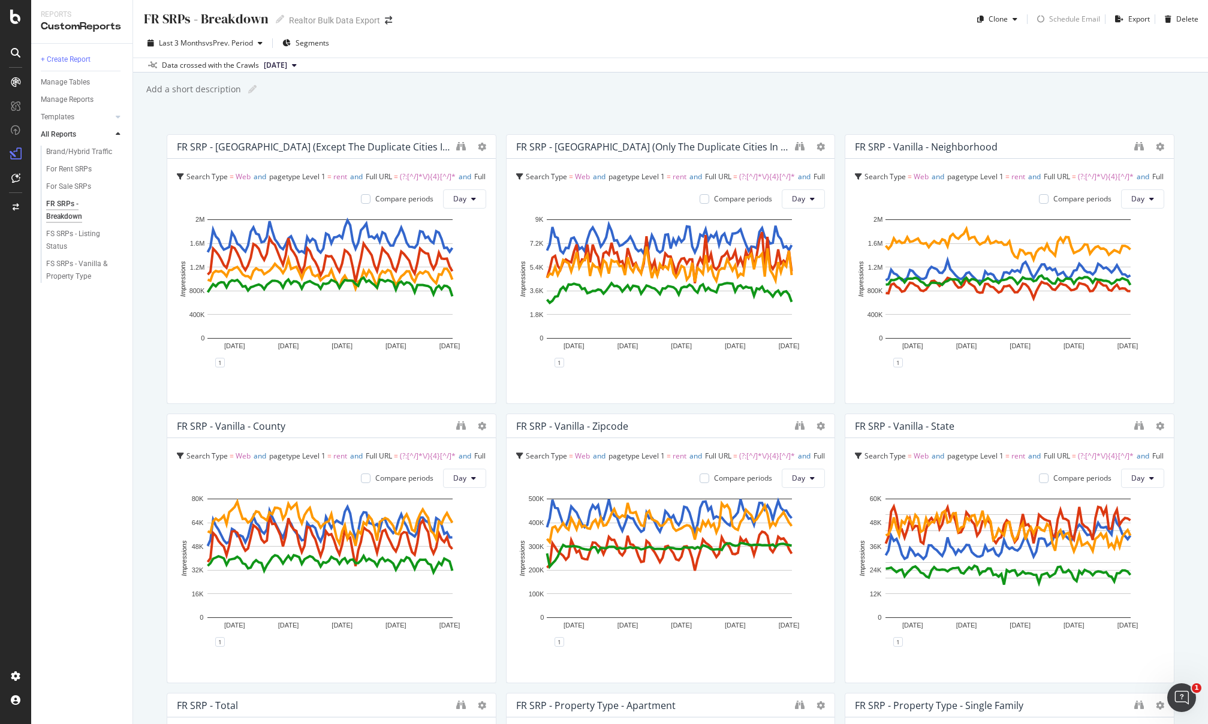
click at [58, 209] on div "FR SRPs - Breakdown" at bounding box center [79, 210] width 67 height 25
